Goal: Task Accomplishment & Management: Complete application form

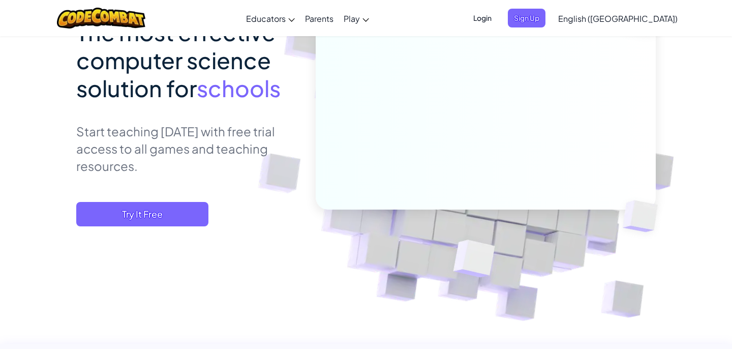
scroll to position [120, 0]
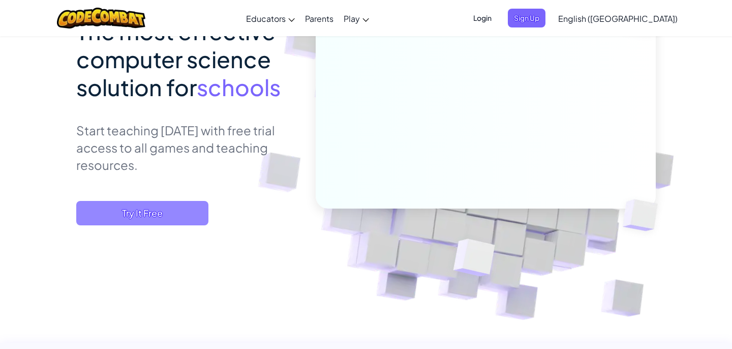
click at [156, 214] on span "Try It Free" at bounding box center [142, 213] width 132 height 24
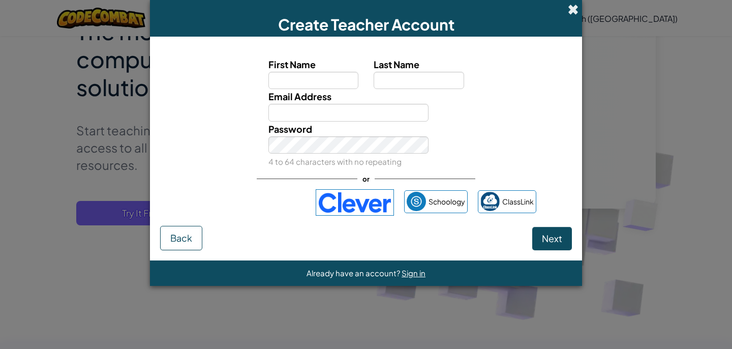
click at [571, 11] on span at bounding box center [573, 9] width 11 height 11
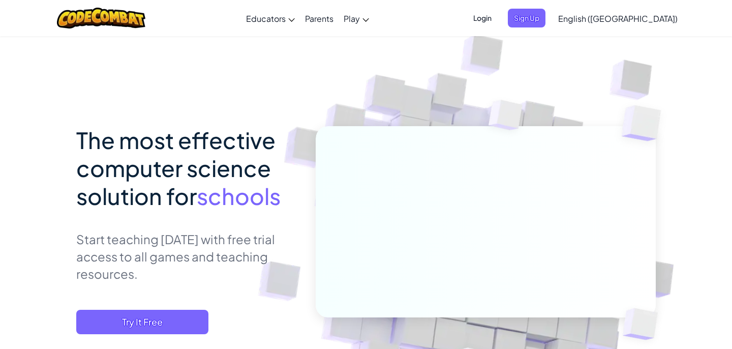
scroll to position [0, 0]
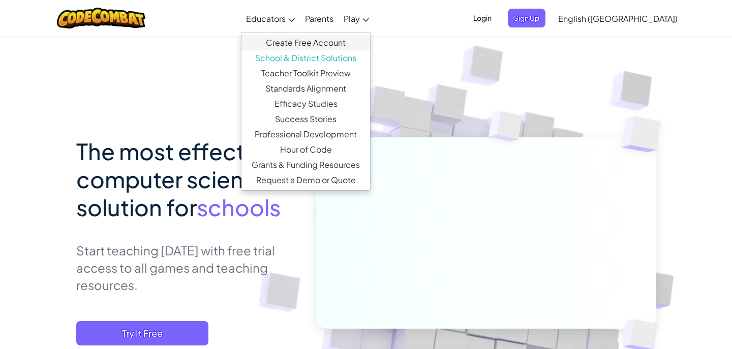
click at [325, 41] on link "Create Free Account" at bounding box center [305, 42] width 129 height 15
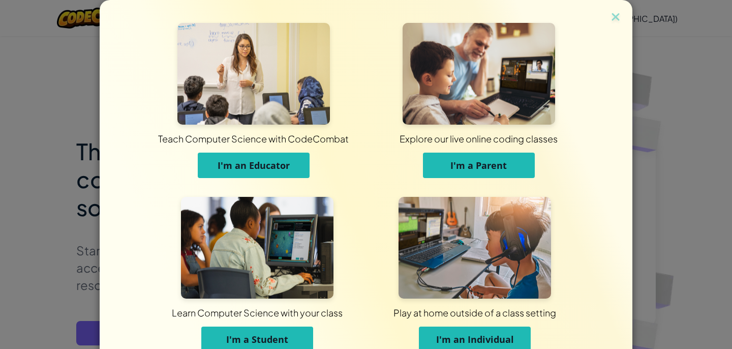
scroll to position [54, 0]
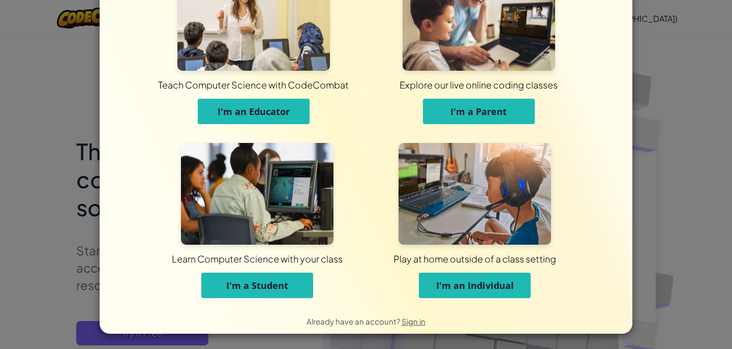
click at [226, 117] on button "I'm an Educator" at bounding box center [254, 111] width 112 height 25
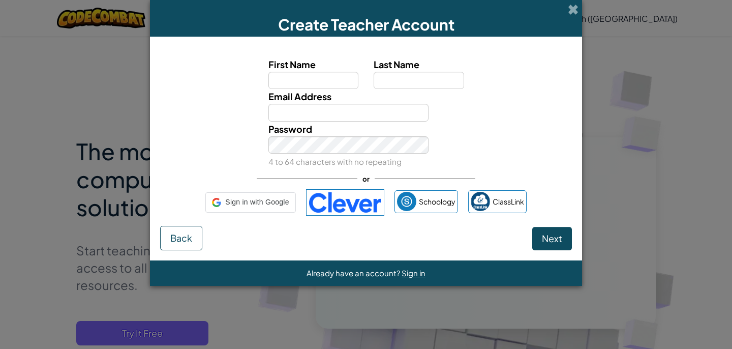
scroll to position [0, 0]
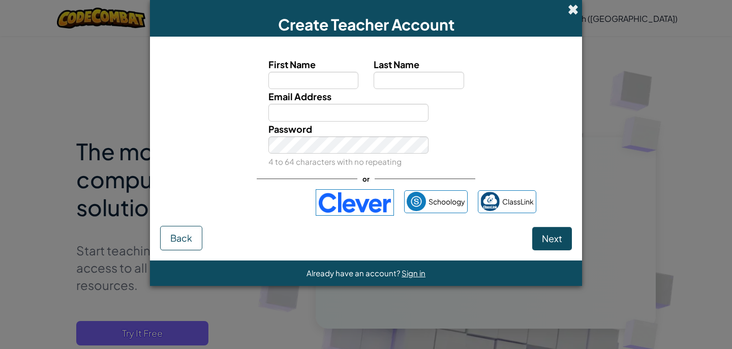
click at [575, 9] on span at bounding box center [573, 9] width 11 height 11
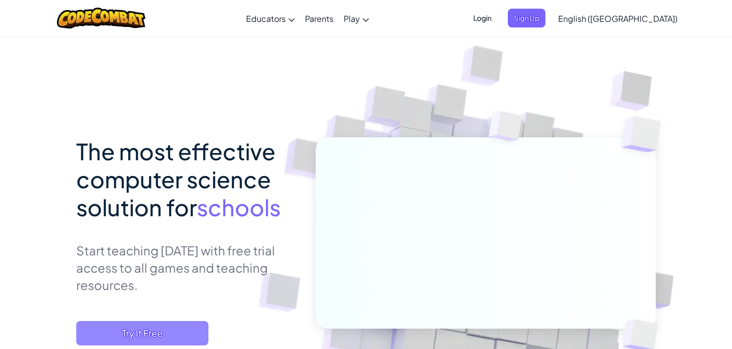
click at [154, 330] on span "Try It Free" at bounding box center [142, 333] width 132 height 24
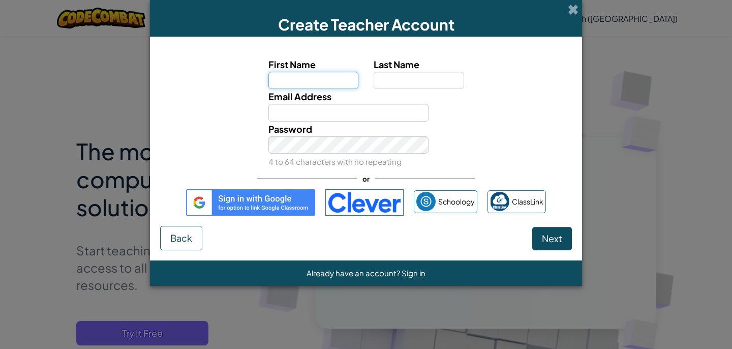
click at [301, 77] on input "First Name" at bounding box center [313, 80] width 90 height 17
type input "L"
type input "[PERSON_NAME]"
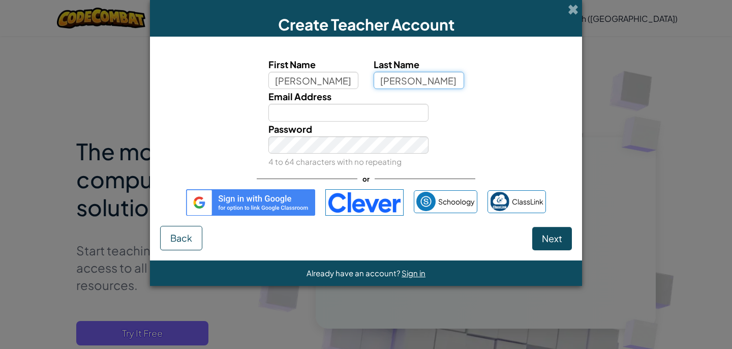
type input "[PERSON_NAME]"
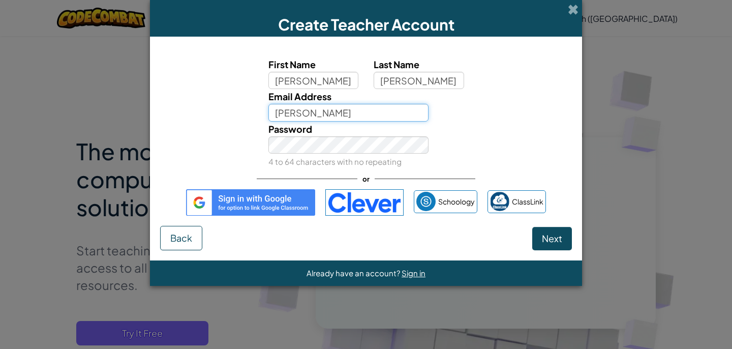
type input "[PERSON_NAME][EMAIL_ADDRESS][PERSON_NAME][DOMAIN_NAME]"
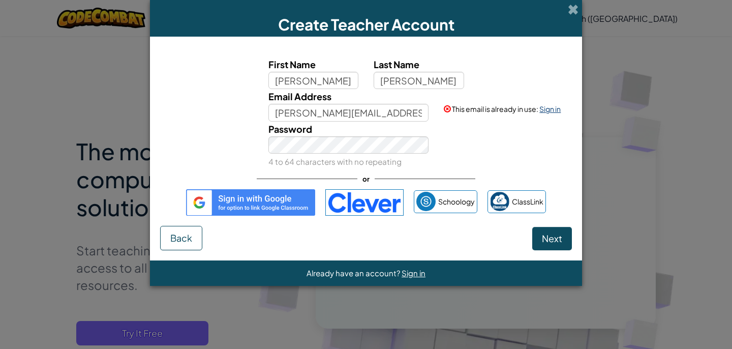
click at [557, 110] on link "Sign in" at bounding box center [549, 108] width 21 height 9
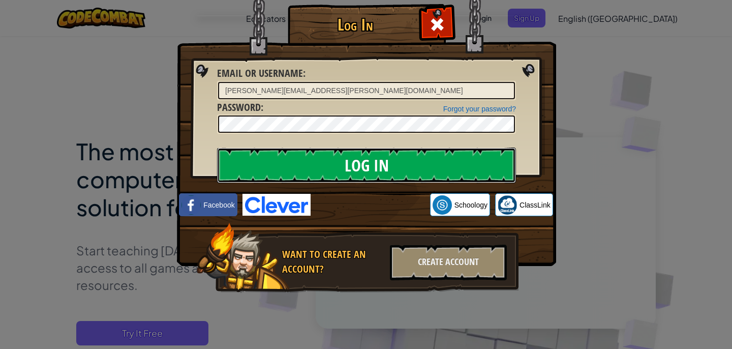
click at [333, 164] on input "Log In" at bounding box center [366, 165] width 299 height 36
